Goal: Task Accomplishment & Management: Manage account settings

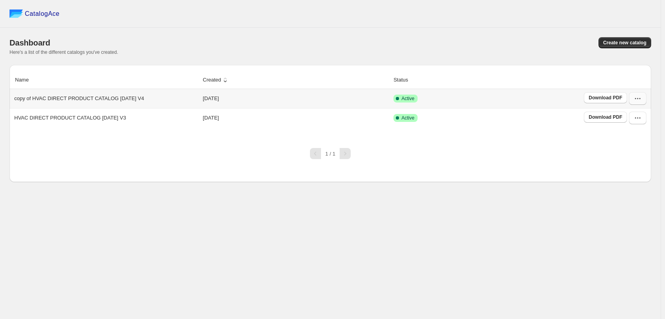
click at [638, 97] on icon "button" at bounding box center [638, 99] width 8 height 8
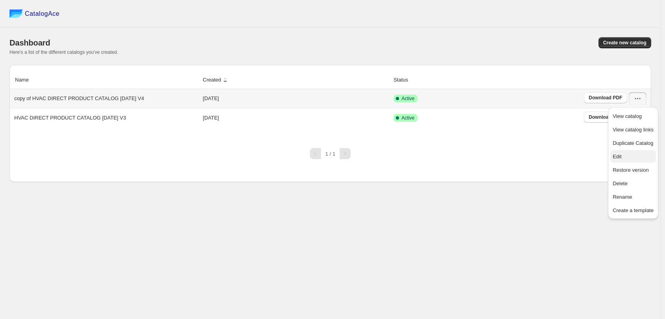
click at [623, 156] on span "Edit" at bounding box center [633, 157] width 41 height 8
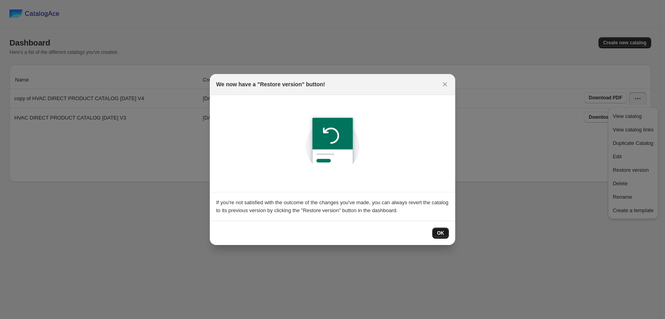
click at [443, 230] on span "OK" at bounding box center [440, 233] width 7 height 6
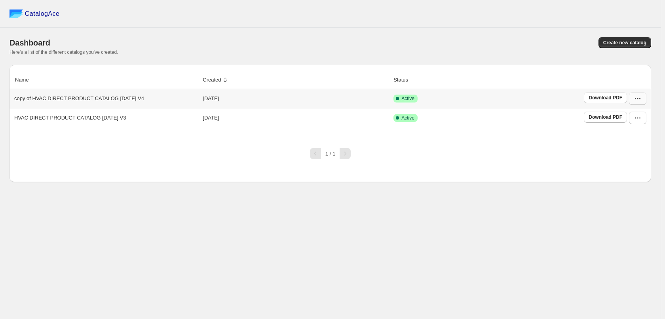
click at [635, 95] on button "button" at bounding box center [637, 98] width 17 height 13
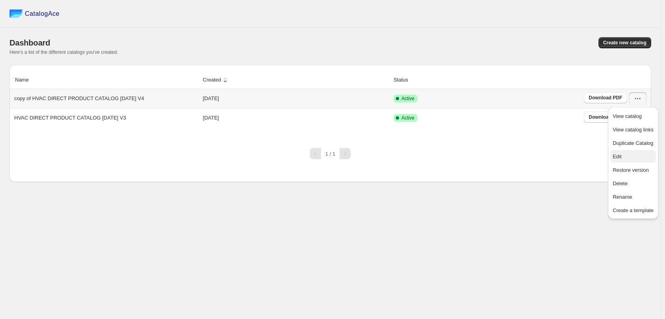
click at [621, 154] on span "Edit" at bounding box center [617, 157] width 9 height 6
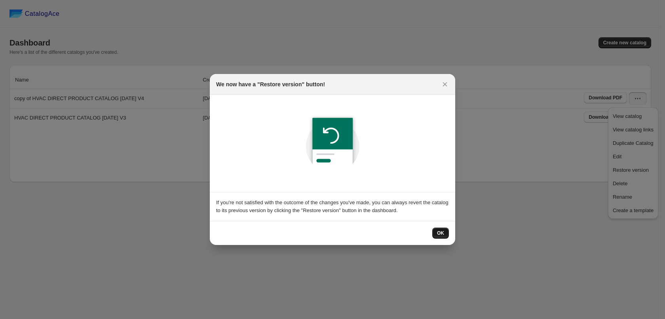
click at [437, 232] on span "OK" at bounding box center [440, 233] width 7 height 6
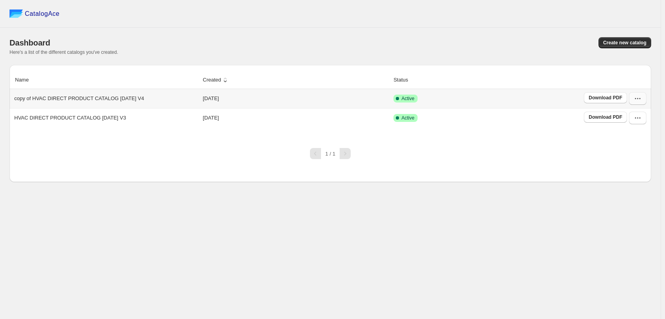
click at [635, 98] on icon "button" at bounding box center [638, 99] width 8 height 8
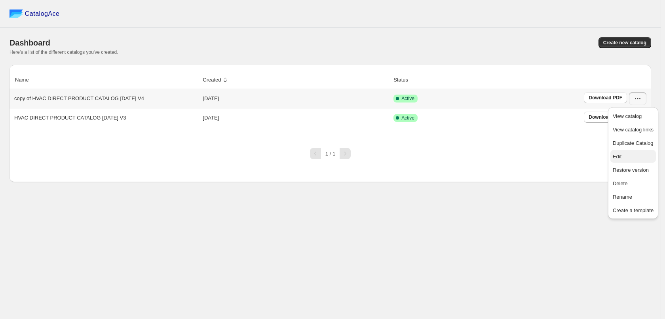
click at [641, 155] on span "Edit" at bounding box center [633, 157] width 41 height 8
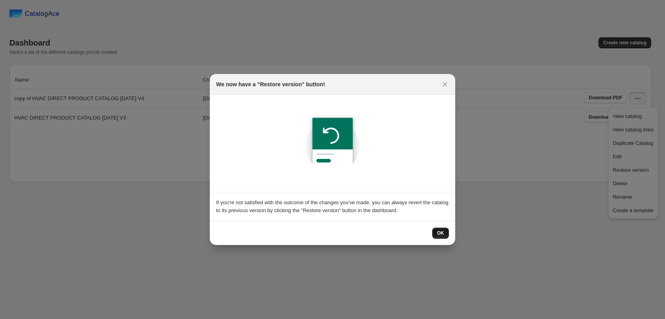
click at [435, 232] on button "OK" at bounding box center [440, 233] width 17 height 11
